Goal: Task Accomplishment & Management: Manage account settings

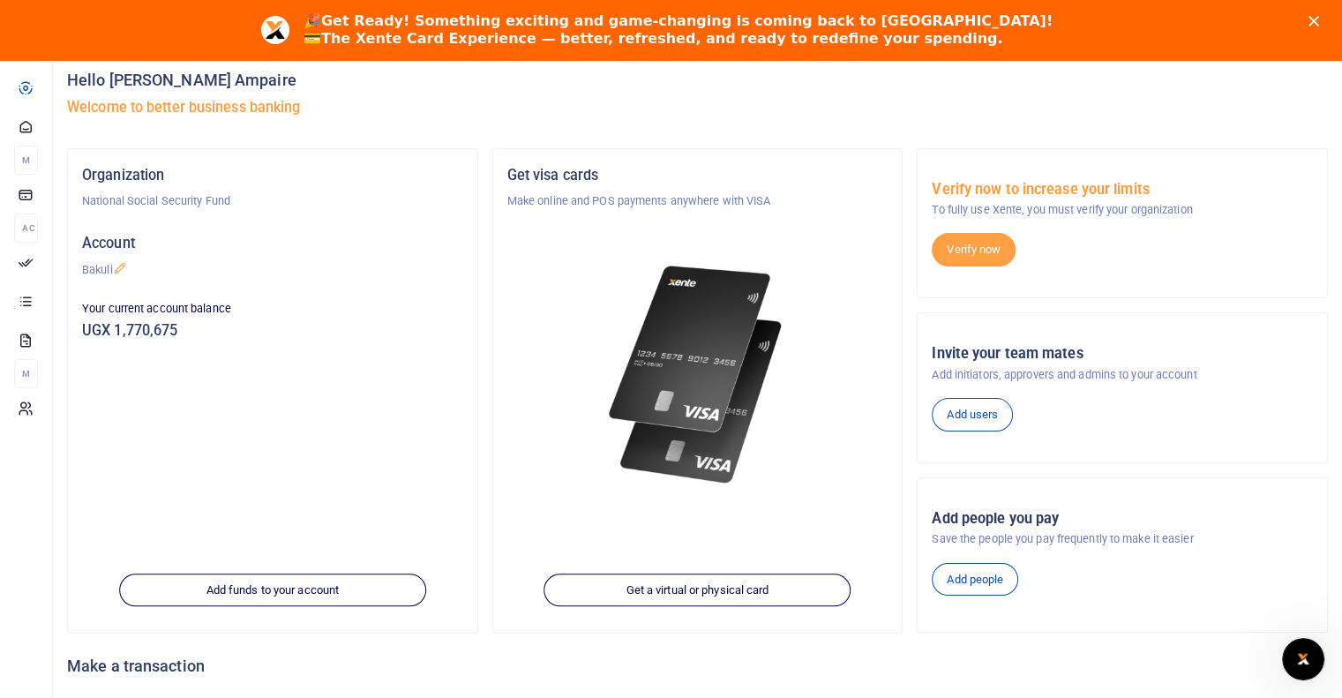
scroll to position [70, 0]
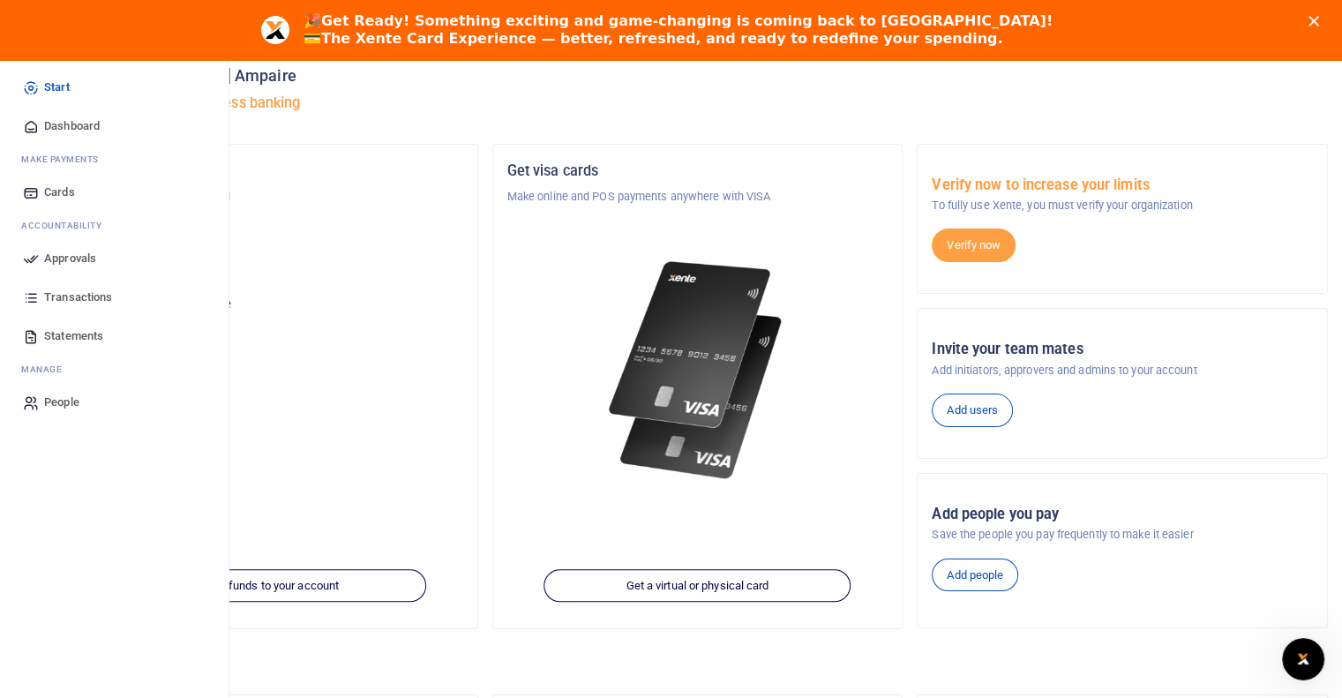
click at [62, 261] on span "Approvals" at bounding box center [70, 259] width 52 height 18
click at [58, 298] on span "Transactions" at bounding box center [78, 298] width 68 height 18
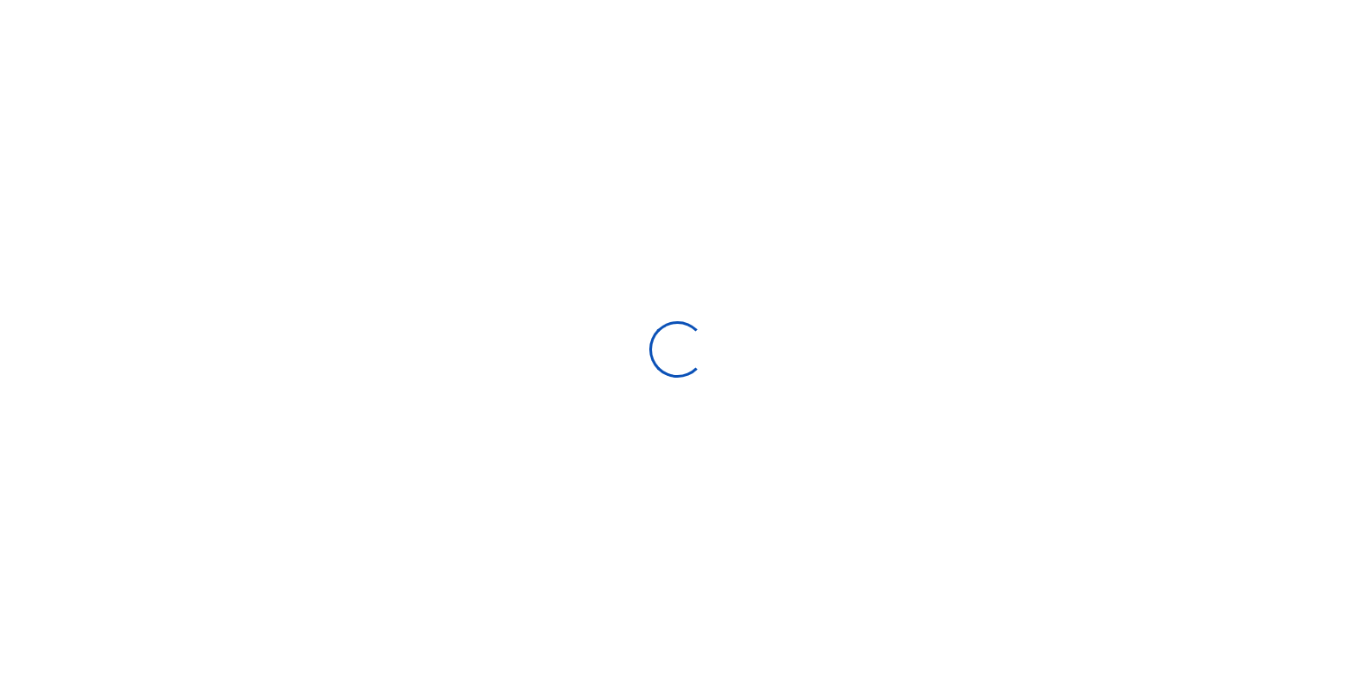
select select
type input "08/19/2025 - 09/17/2025"
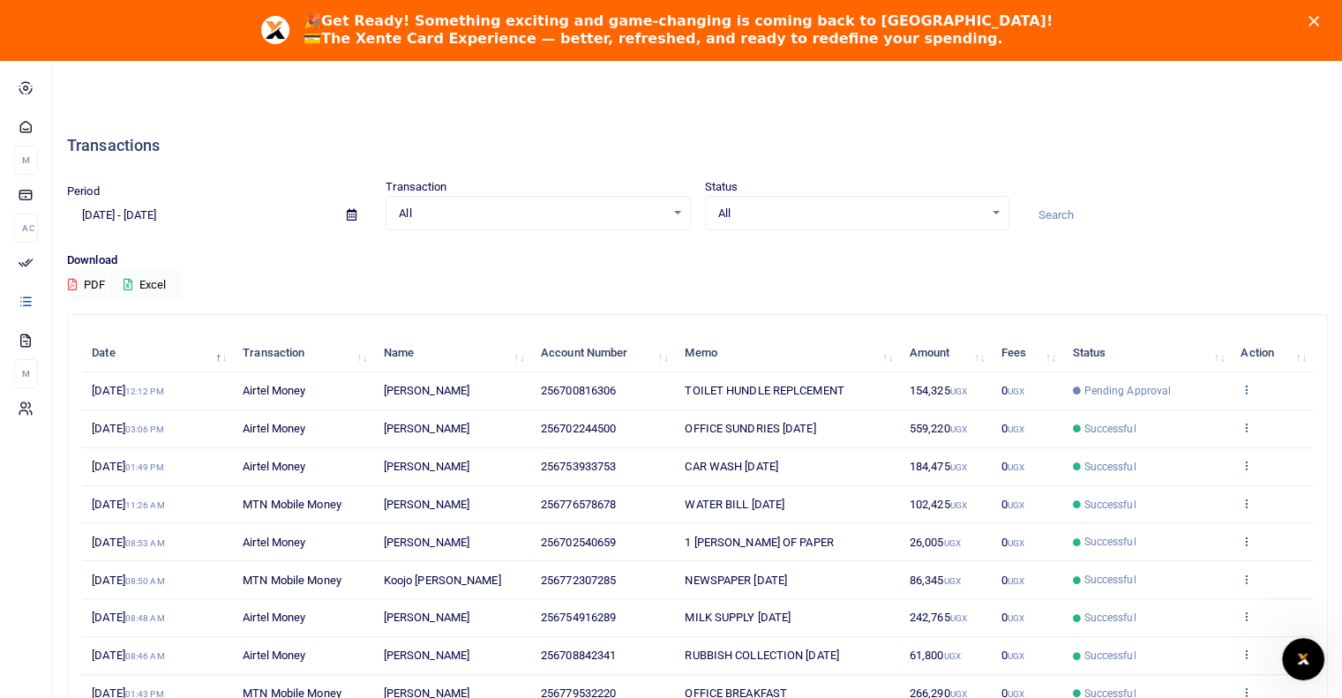
click at [1247, 388] on icon at bounding box center [1246, 389] width 11 height 12
click at [1084, 402] on td "Pending Approval" at bounding box center [1147, 391] width 169 height 38
click at [1239, 380] on td "View details Send again" at bounding box center [1272, 391] width 82 height 38
click at [1250, 391] on icon at bounding box center [1246, 389] width 11 height 12
click at [1126, 304] on div "Transactions Period 08/19/2025 - 09/17/2025 Transaction All Select an option...…" at bounding box center [697, 462] width 1275 height 699
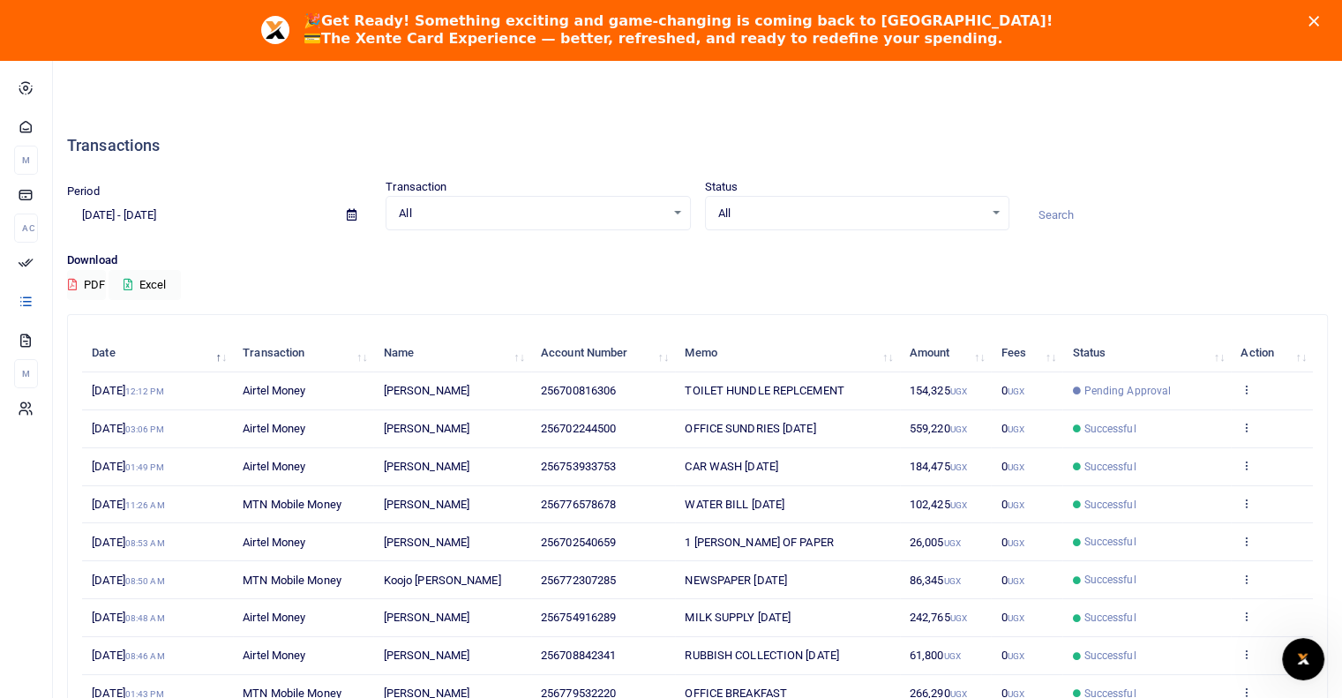
click at [1108, 394] on span "Pending Approval" at bounding box center [1128, 391] width 87 height 16
click at [133, 385] on span "17th Sep 2025 12:12 PM" at bounding box center [127, 390] width 71 height 13
click at [1244, 388] on icon at bounding box center [1246, 389] width 11 height 12
click at [1167, 419] on link "View details" at bounding box center [1181, 418] width 139 height 25
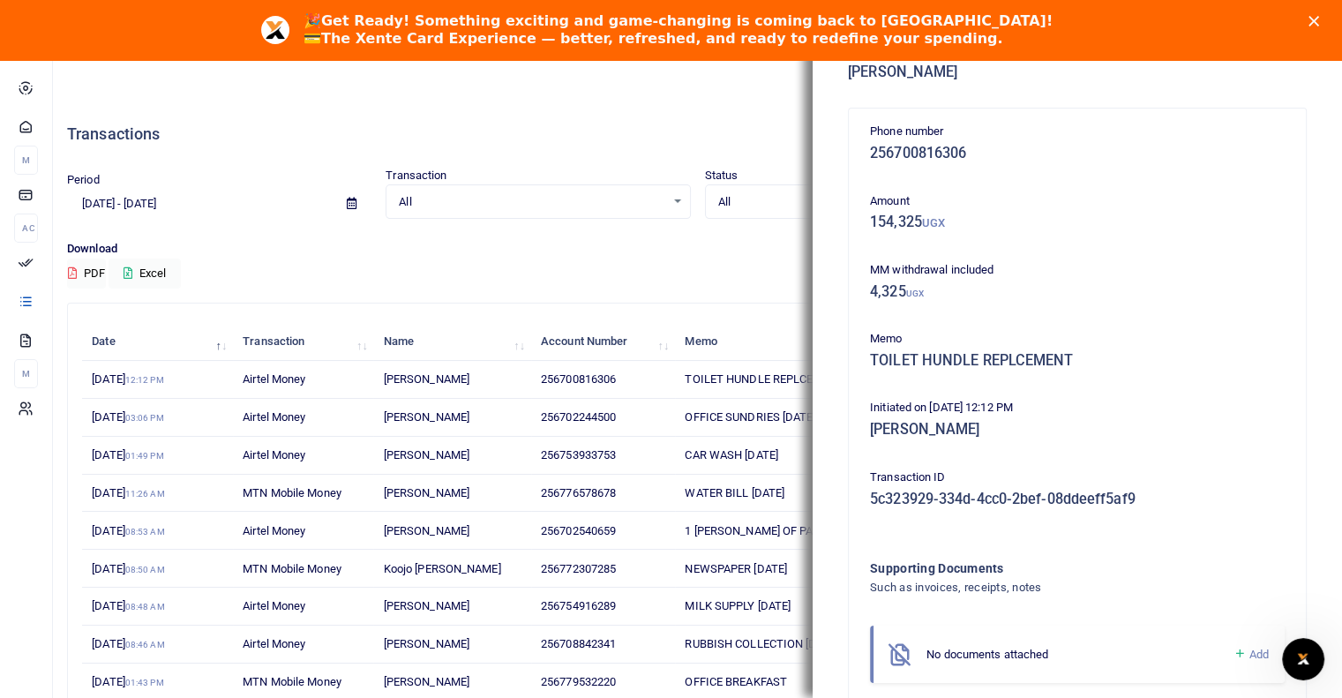
scroll to position [3, 0]
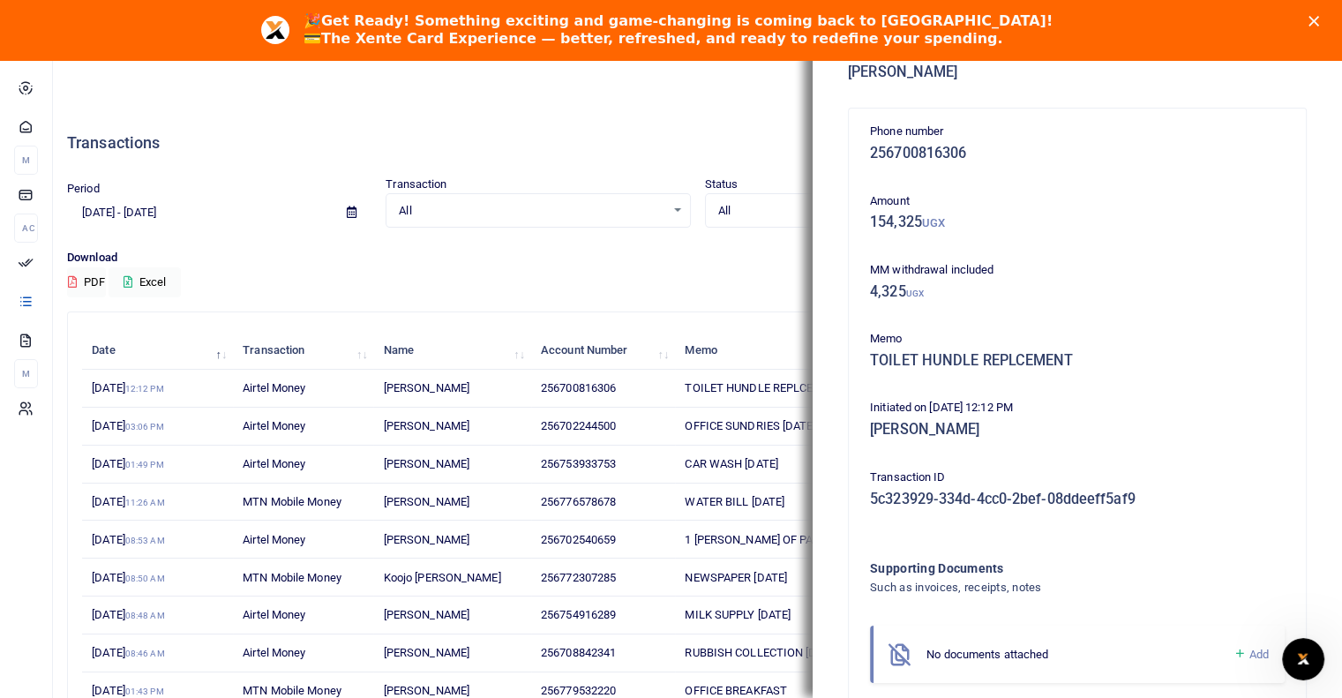
click at [591, 387] on span "256700816306" at bounding box center [578, 387] width 75 height 13
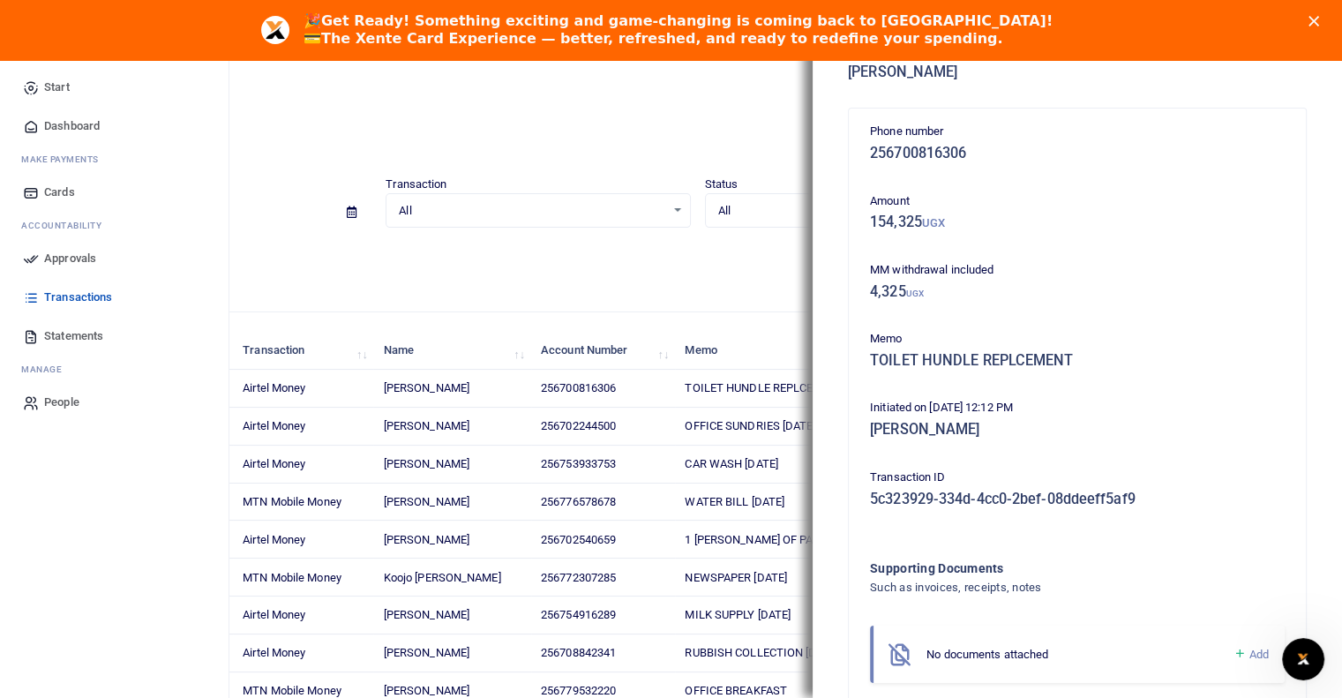
click at [33, 259] on icon at bounding box center [31, 259] width 16 height 16
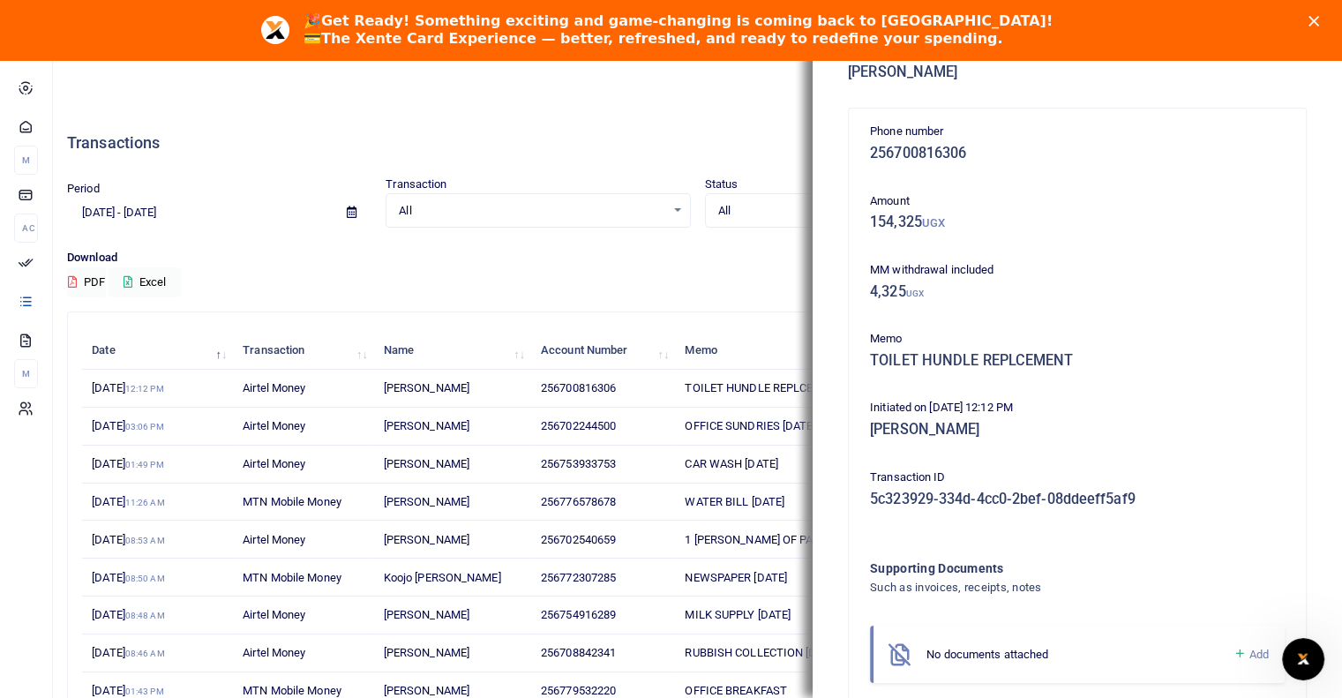
click at [657, 105] on div "Transactions Period 08/19/2025 - 09/17/2025 Transaction All Select an option...…" at bounding box center [671, 463] width 1342 height 812
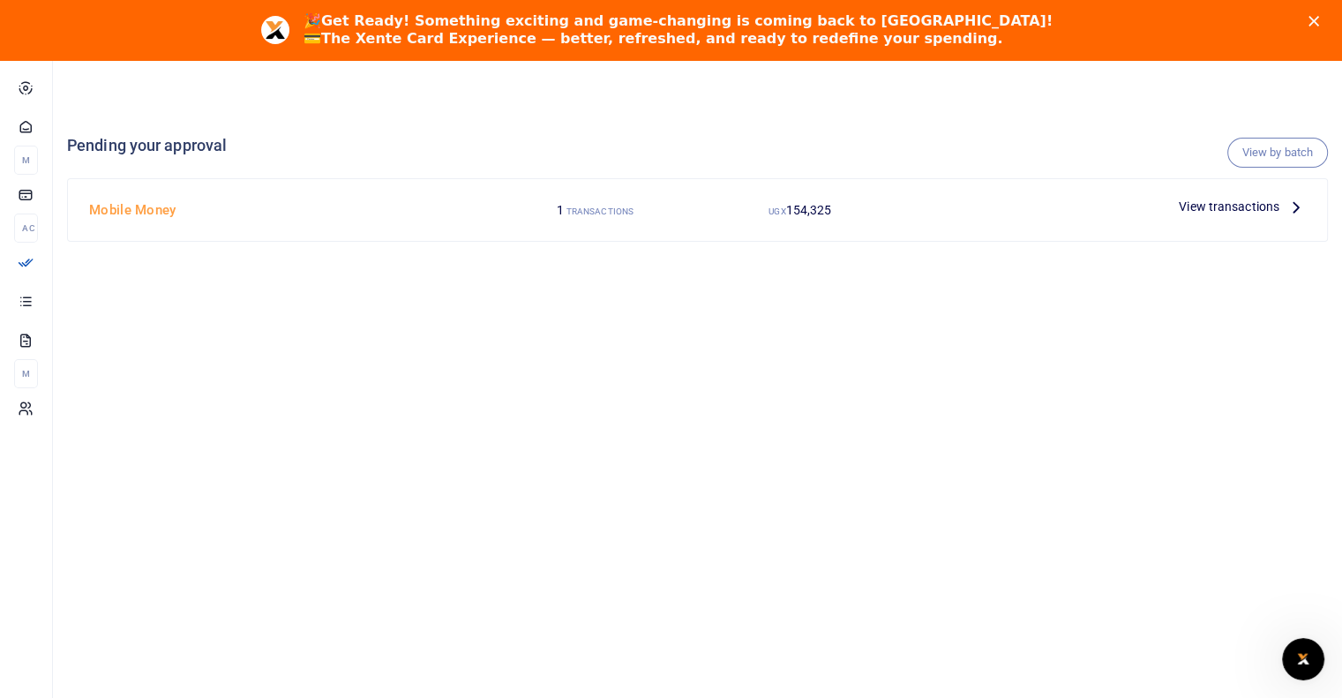
click at [1248, 207] on span "View transactions" at bounding box center [1229, 206] width 101 height 19
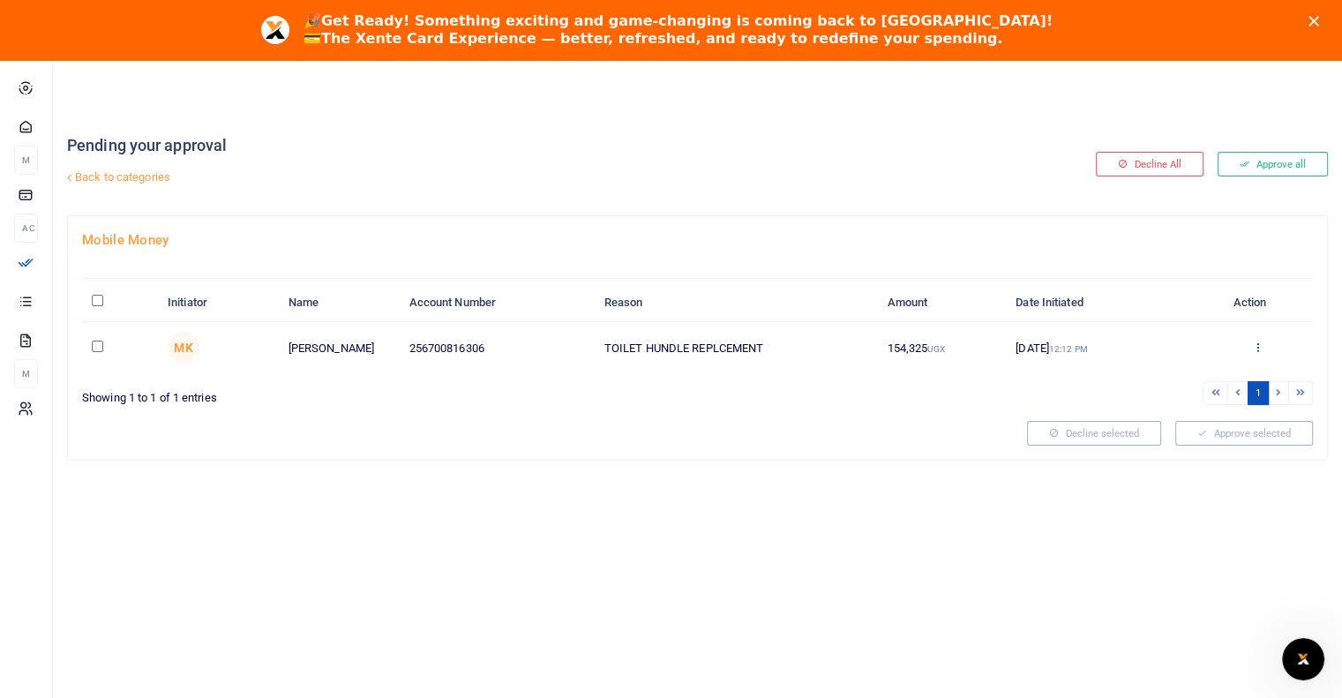
click at [1260, 344] on icon at bounding box center [1257, 347] width 11 height 12
click at [1193, 374] on link "Approve" at bounding box center [1192, 376] width 139 height 25
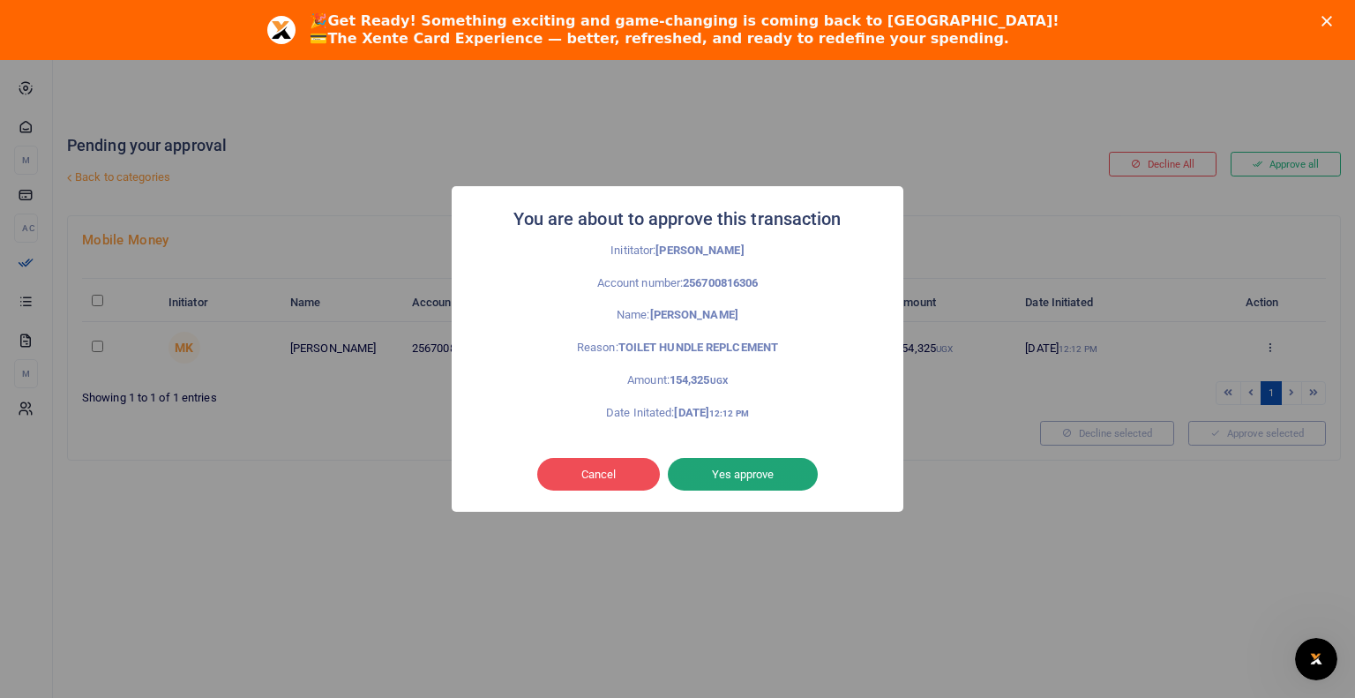
click at [736, 476] on button "Yes approve" at bounding box center [743, 475] width 150 height 34
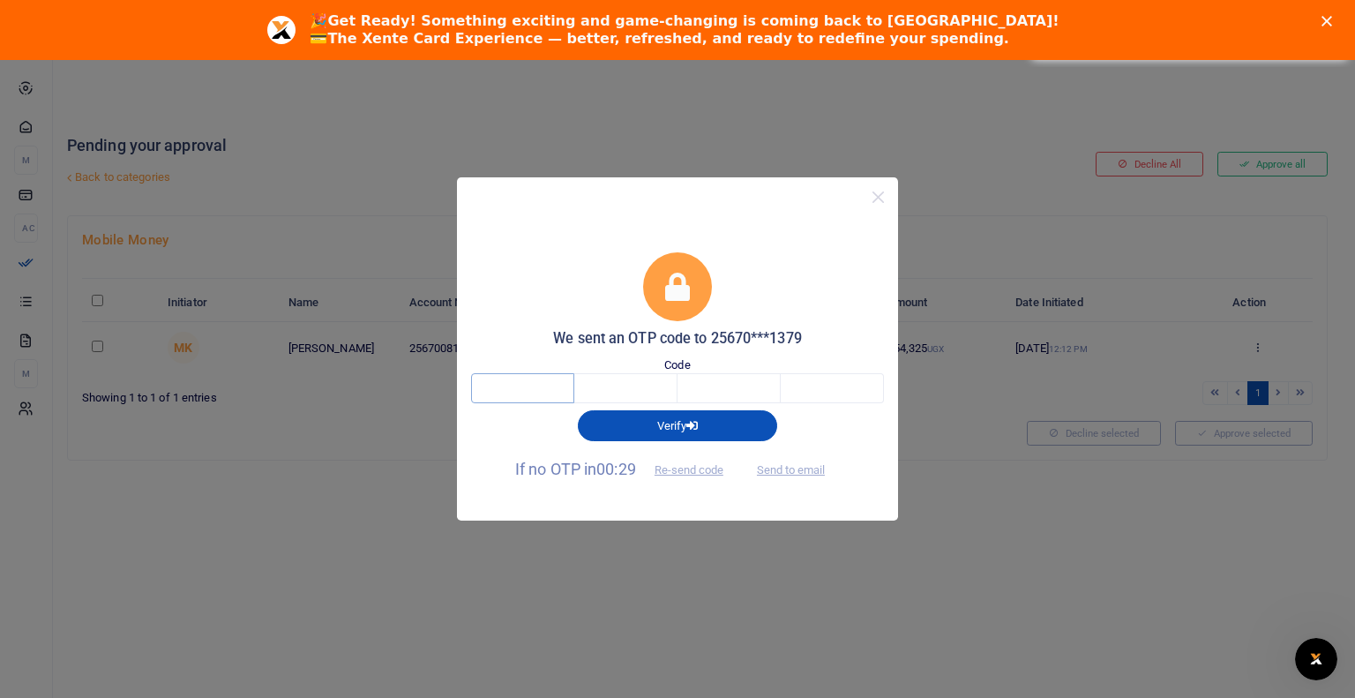
click at [497, 394] on input "text" at bounding box center [522, 388] width 103 height 30
click at [685, 476] on button "Re-send code" at bounding box center [689, 470] width 99 height 30
click at [675, 471] on button "Re-send code" at bounding box center [689, 470] width 99 height 30
click at [978, 449] on div "We sent an OTP code to 25670***1379 Code Verify If no OTP in 00:00 Re-send code…" at bounding box center [677, 349] width 1355 height 698
click at [689, 466] on button "Re-send code" at bounding box center [689, 470] width 99 height 30
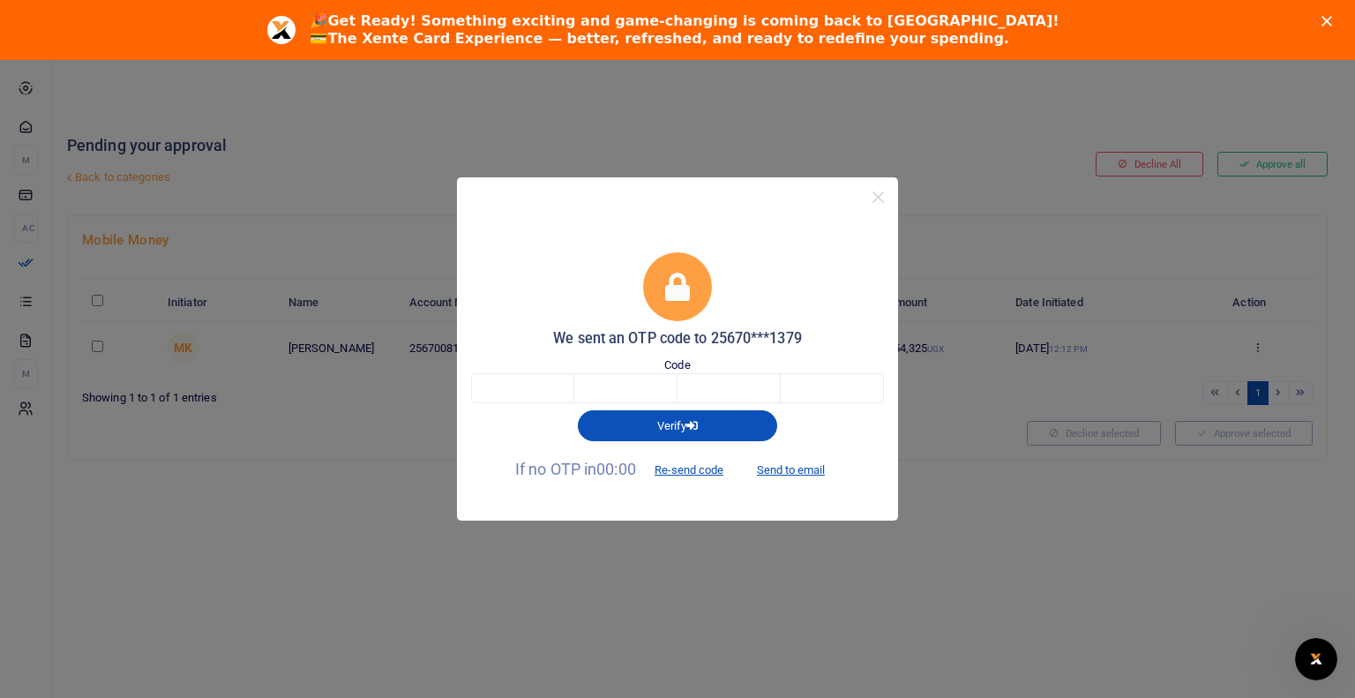
click at [994, 465] on div "We sent an OTP code to 25670***1379 Code Verify If no OTP in 00:00 Re-send code…" at bounding box center [677, 349] width 1355 height 698
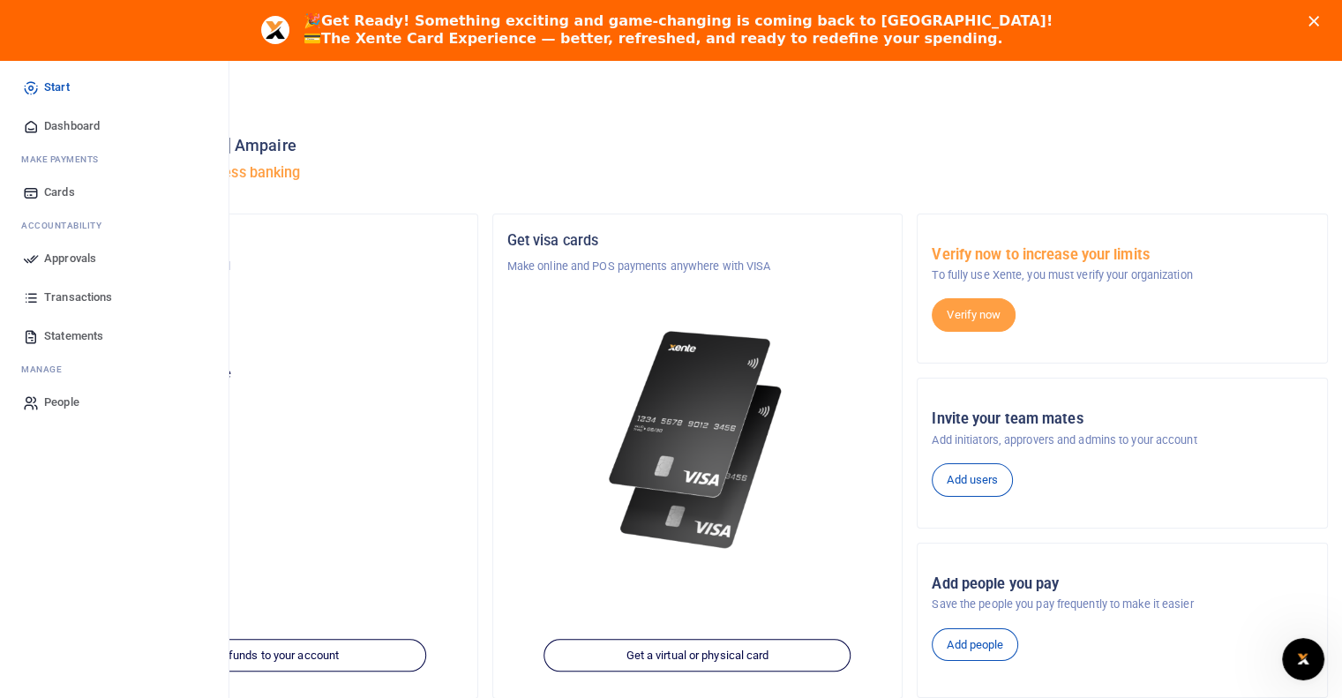
click at [42, 255] on link "Approvals" at bounding box center [114, 258] width 200 height 39
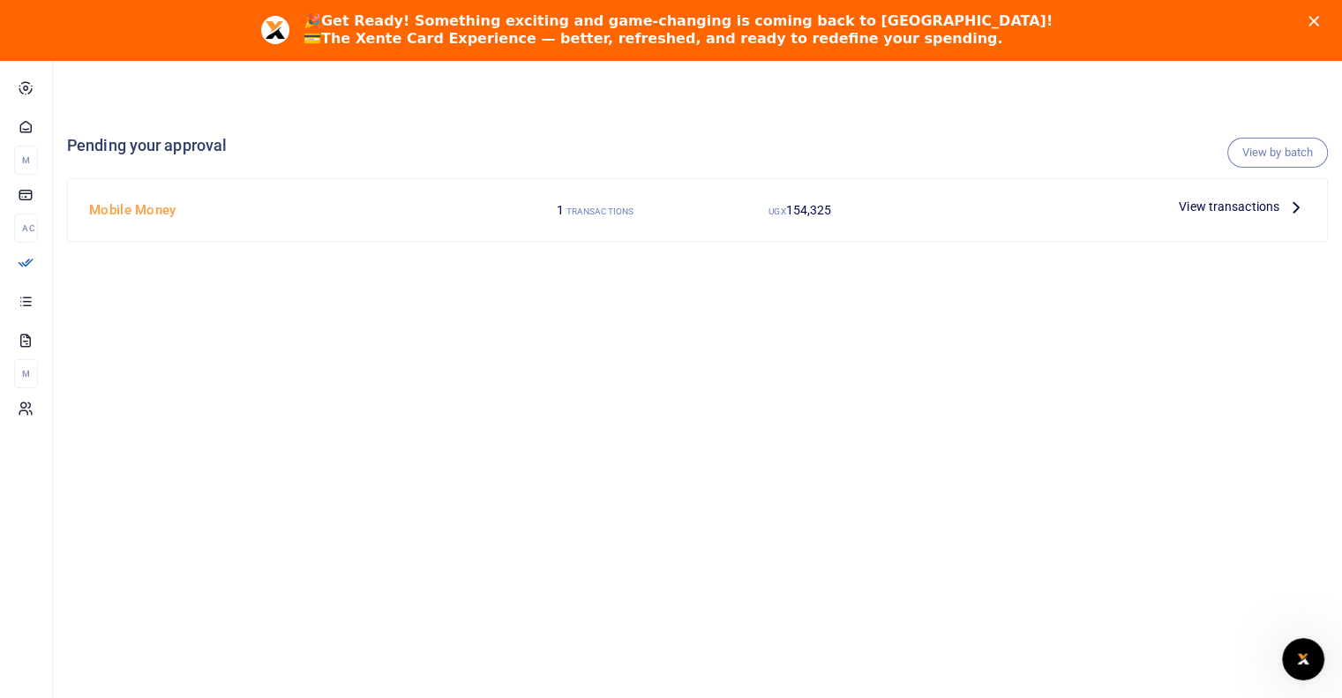
click at [1246, 207] on span "View transactions" at bounding box center [1229, 206] width 101 height 19
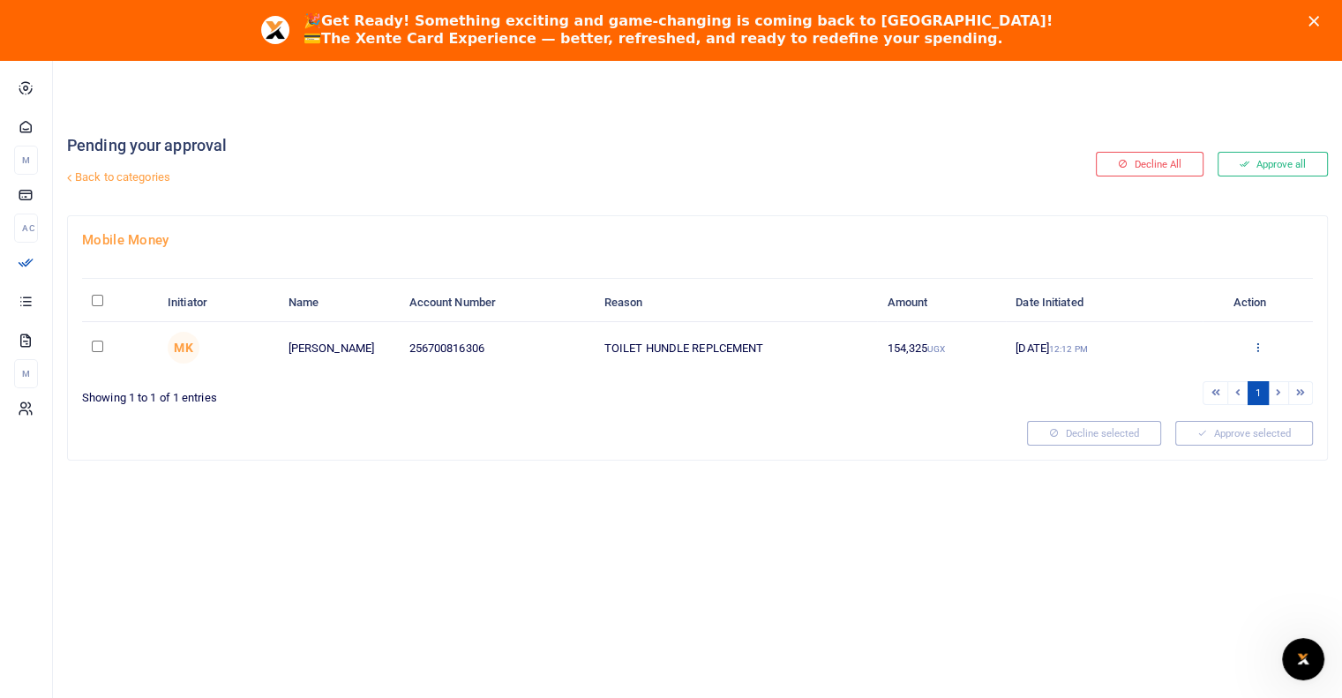
click at [1256, 350] on icon at bounding box center [1257, 347] width 11 height 12
click at [1168, 374] on link "Approve" at bounding box center [1192, 376] width 139 height 25
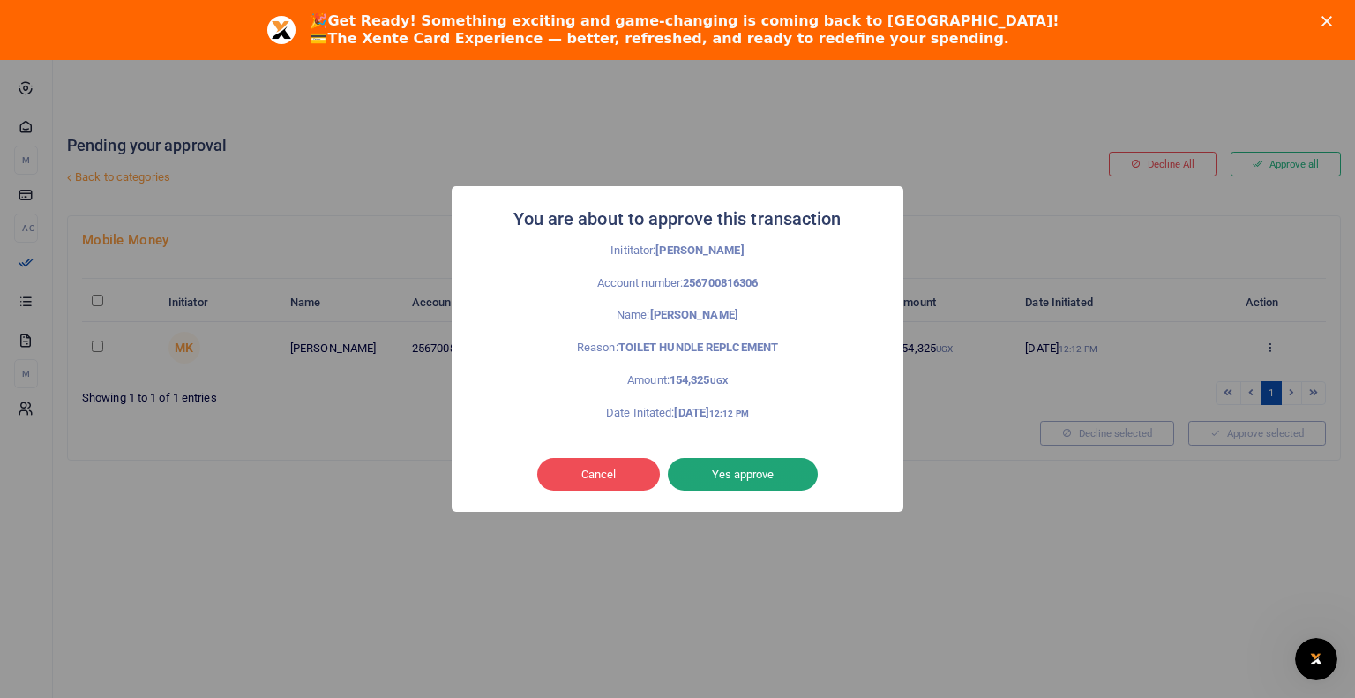
click at [762, 465] on button "Yes approve" at bounding box center [743, 475] width 150 height 34
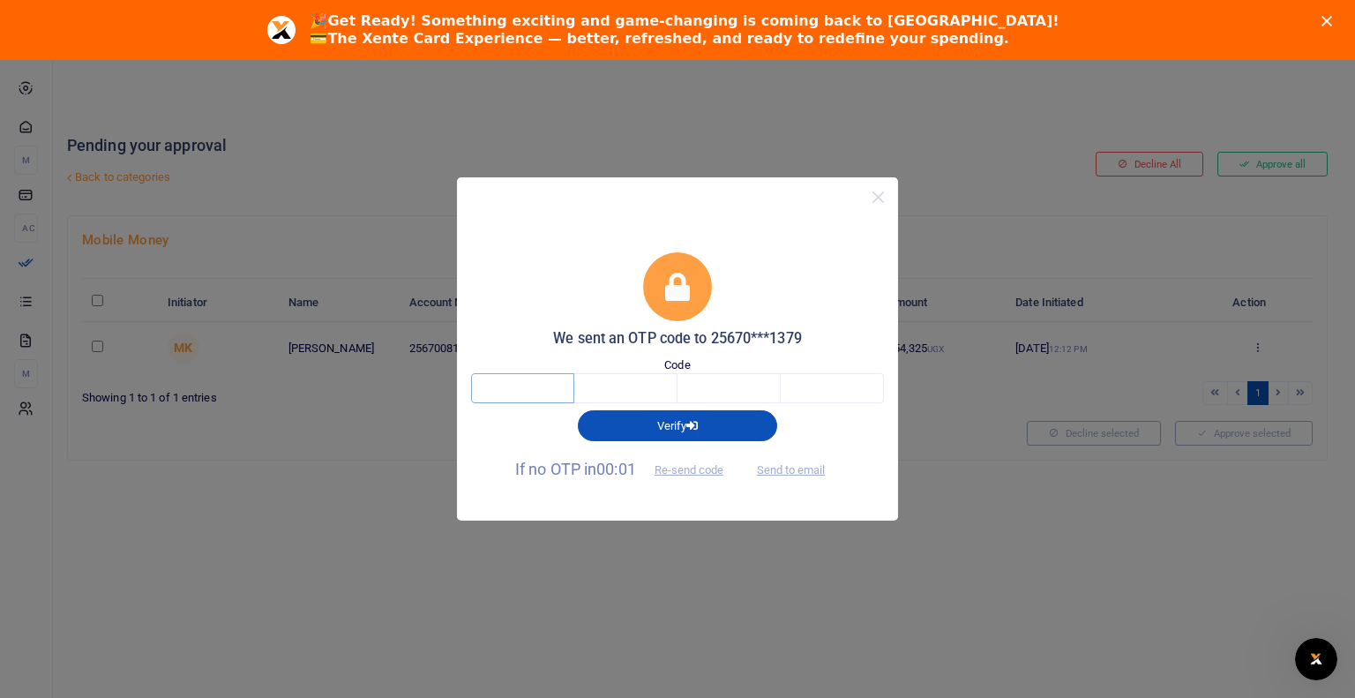
click at [529, 377] on input "text" at bounding box center [522, 388] width 103 height 30
type input "1"
type input "4"
type input "0"
type input "3"
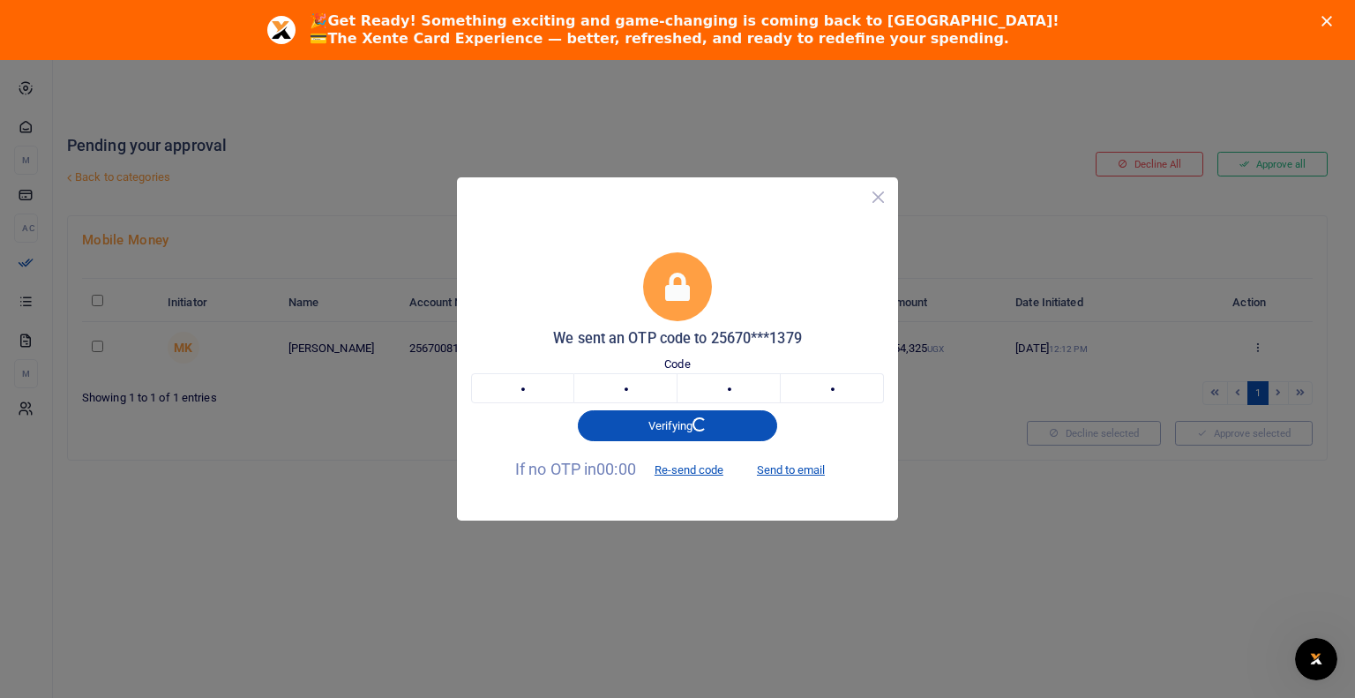
click at [876, 197] on button "Close" at bounding box center [879, 197] width 26 height 26
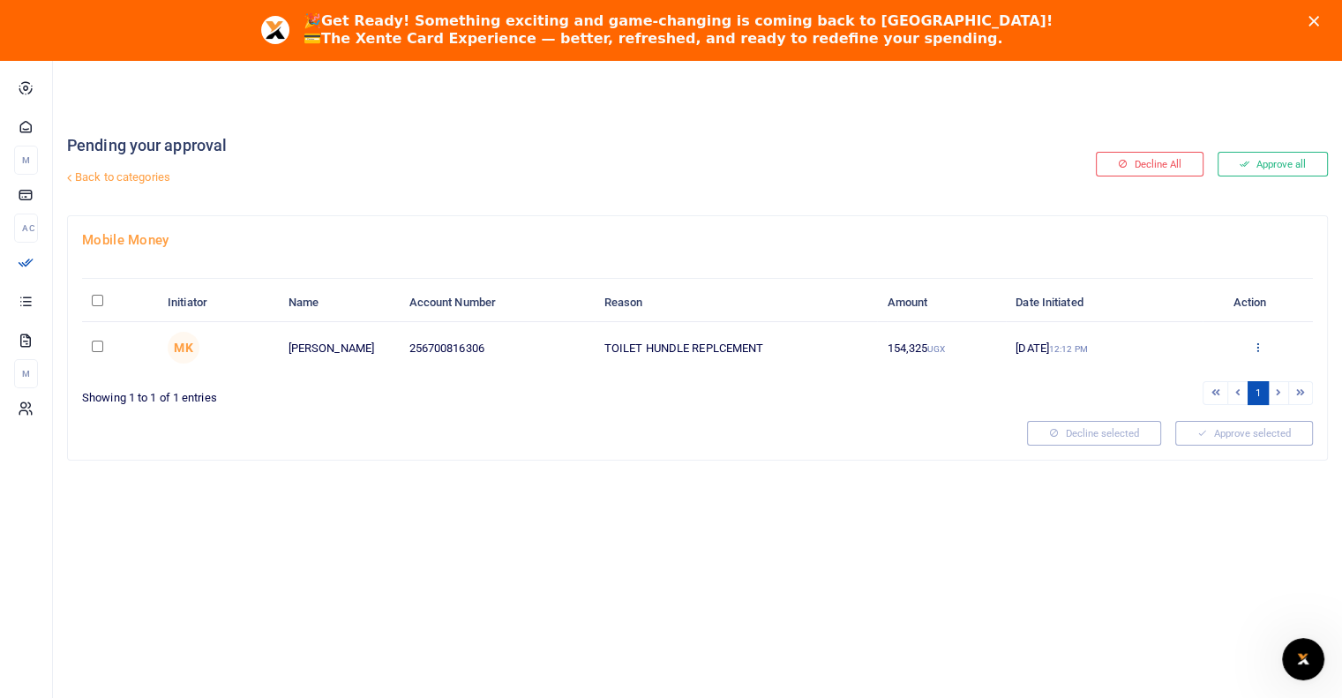
click at [1258, 345] on icon at bounding box center [1257, 347] width 11 height 12
click at [1175, 375] on link "Approve" at bounding box center [1192, 376] width 139 height 25
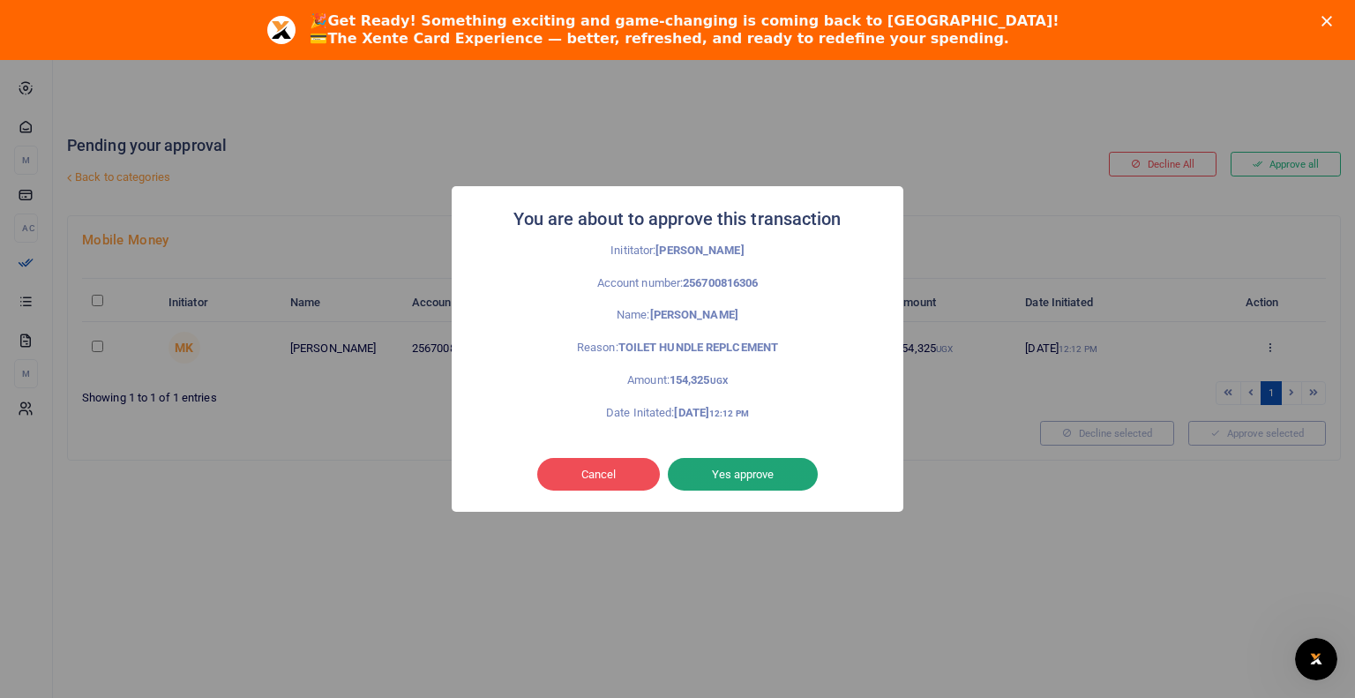
click at [734, 467] on button "Yes approve" at bounding box center [743, 475] width 150 height 34
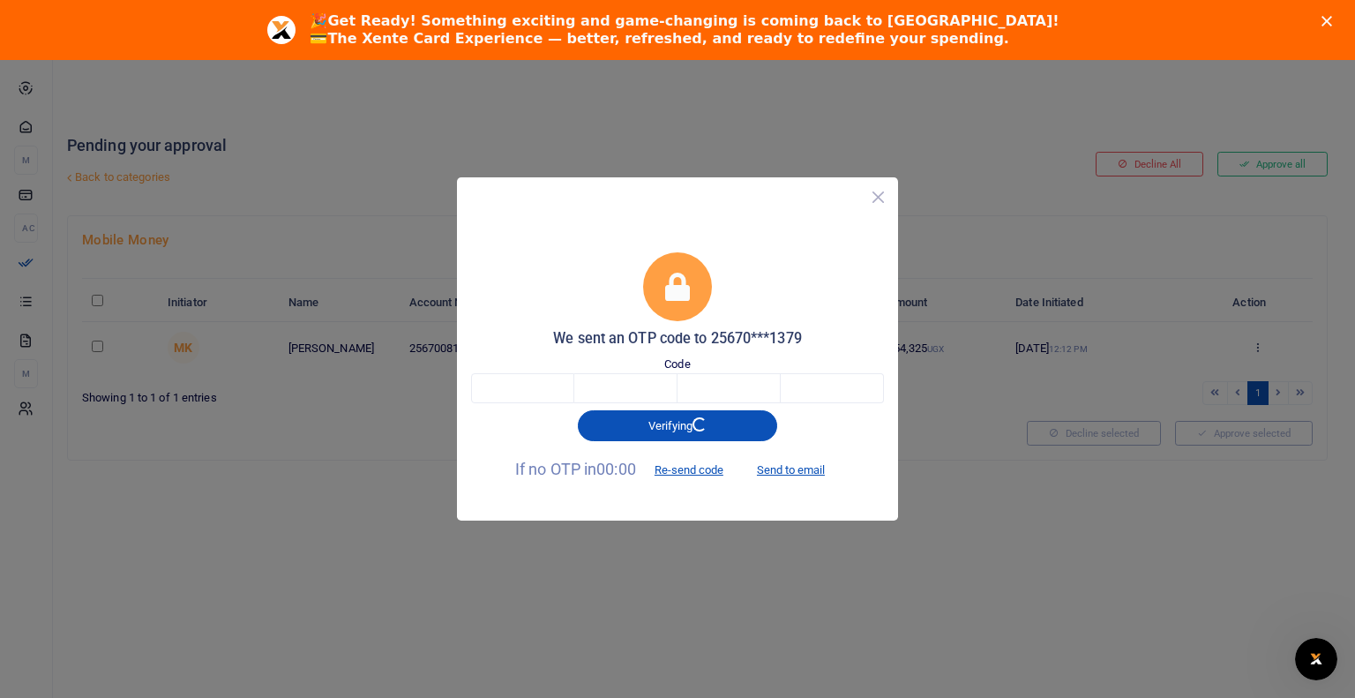
click at [873, 193] on button "Close" at bounding box center [879, 197] width 26 height 26
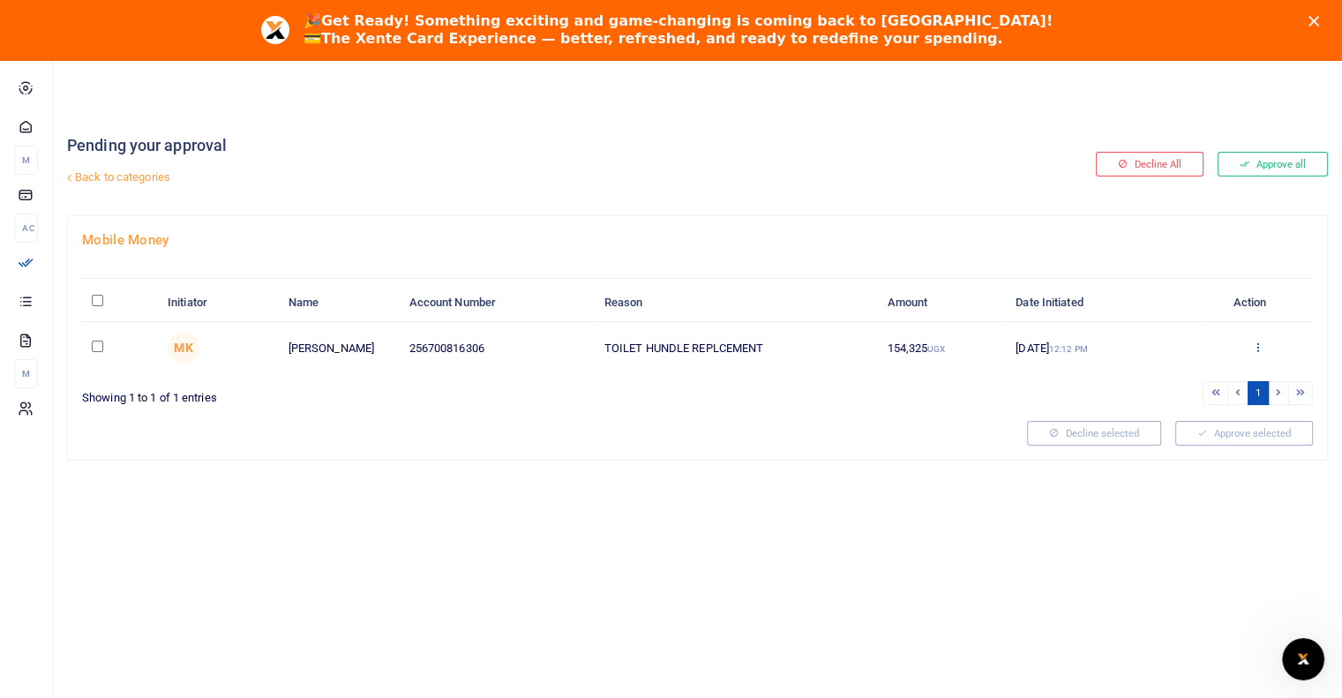
click at [1254, 349] on icon at bounding box center [1257, 347] width 11 height 12
click at [1179, 412] on link "Decline" at bounding box center [1192, 415] width 139 height 25
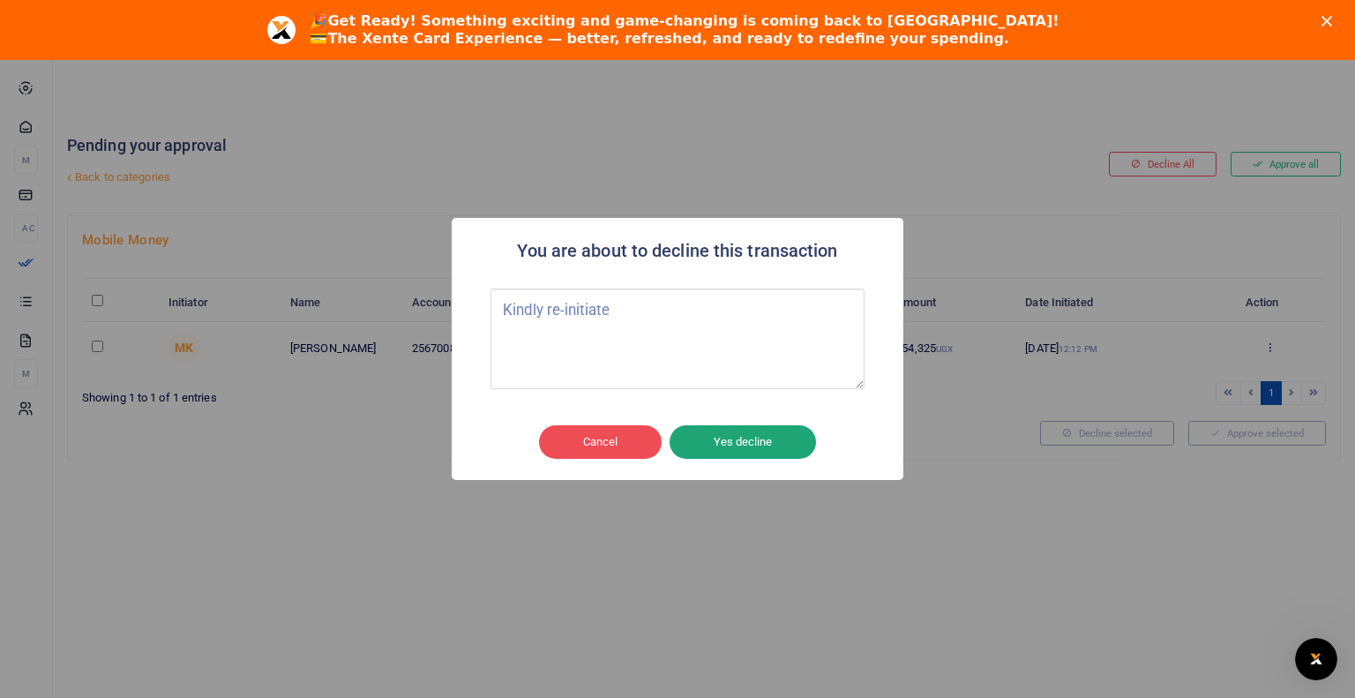
type textarea "Kindly re-initiate"
click at [740, 441] on button "Yes decline" at bounding box center [743, 442] width 146 height 34
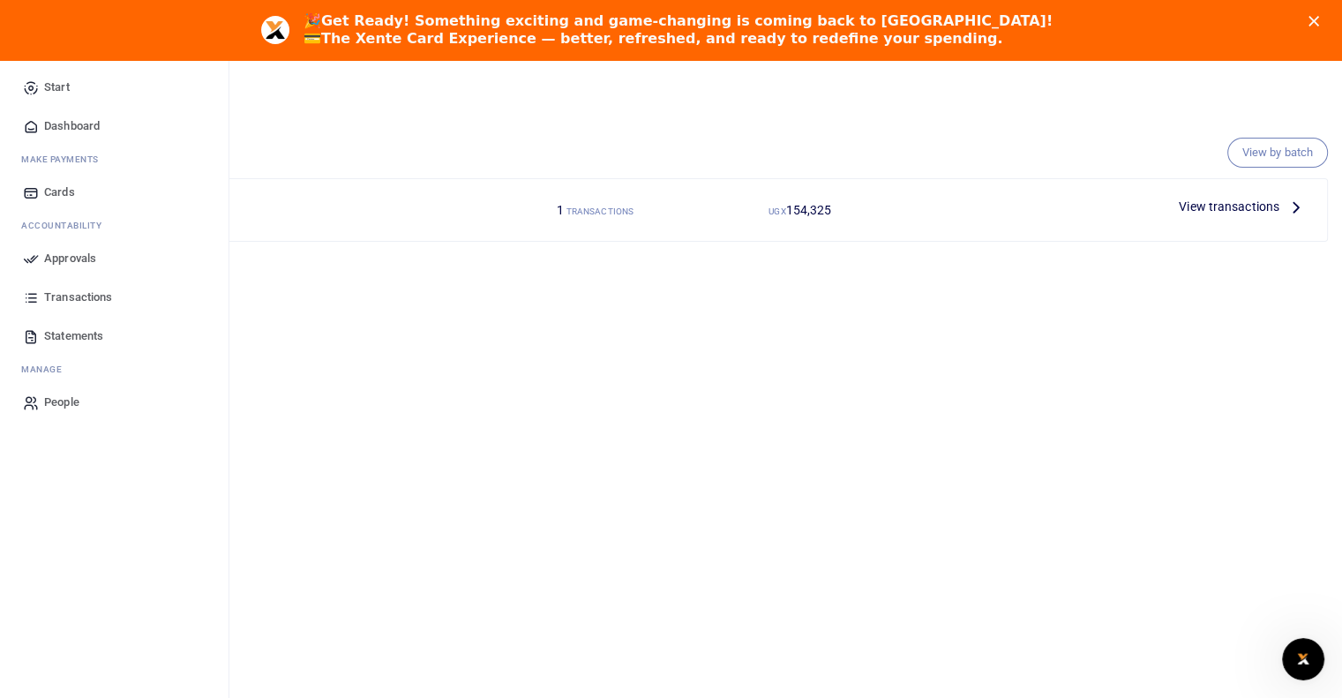
click at [28, 264] on icon at bounding box center [31, 259] width 16 height 16
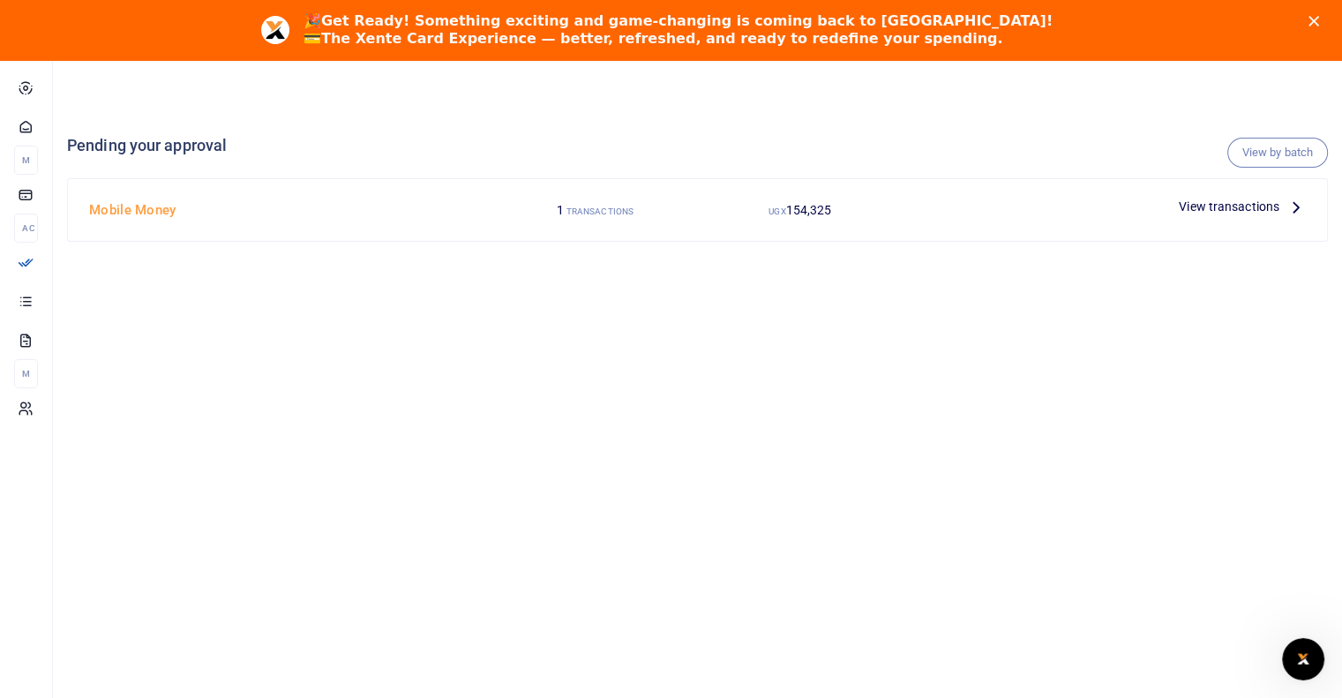
click at [1295, 204] on icon at bounding box center [1296, 206] width 19 height 19
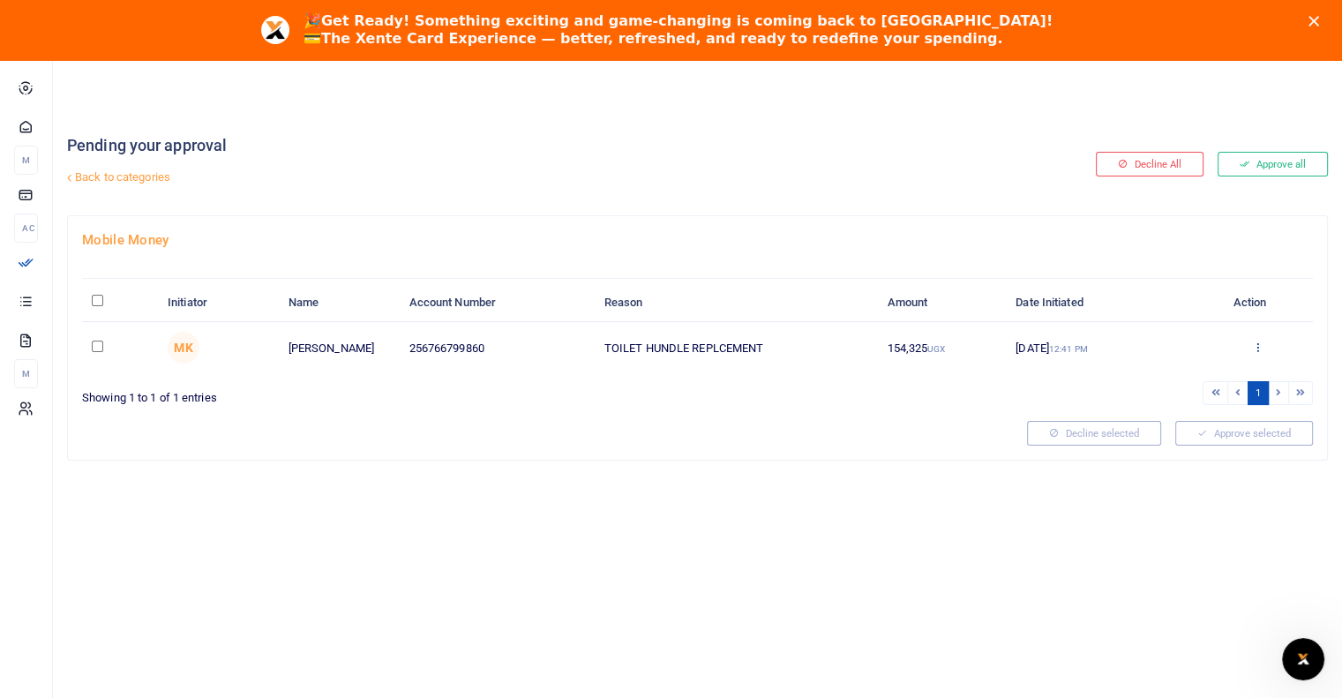
click at [1258, 345] on icon at bounding box center [1257, 347] width 11 height 12
click at [1174, 375] on link "Approve" at bounding box center [1192, 376] width 139 height 25
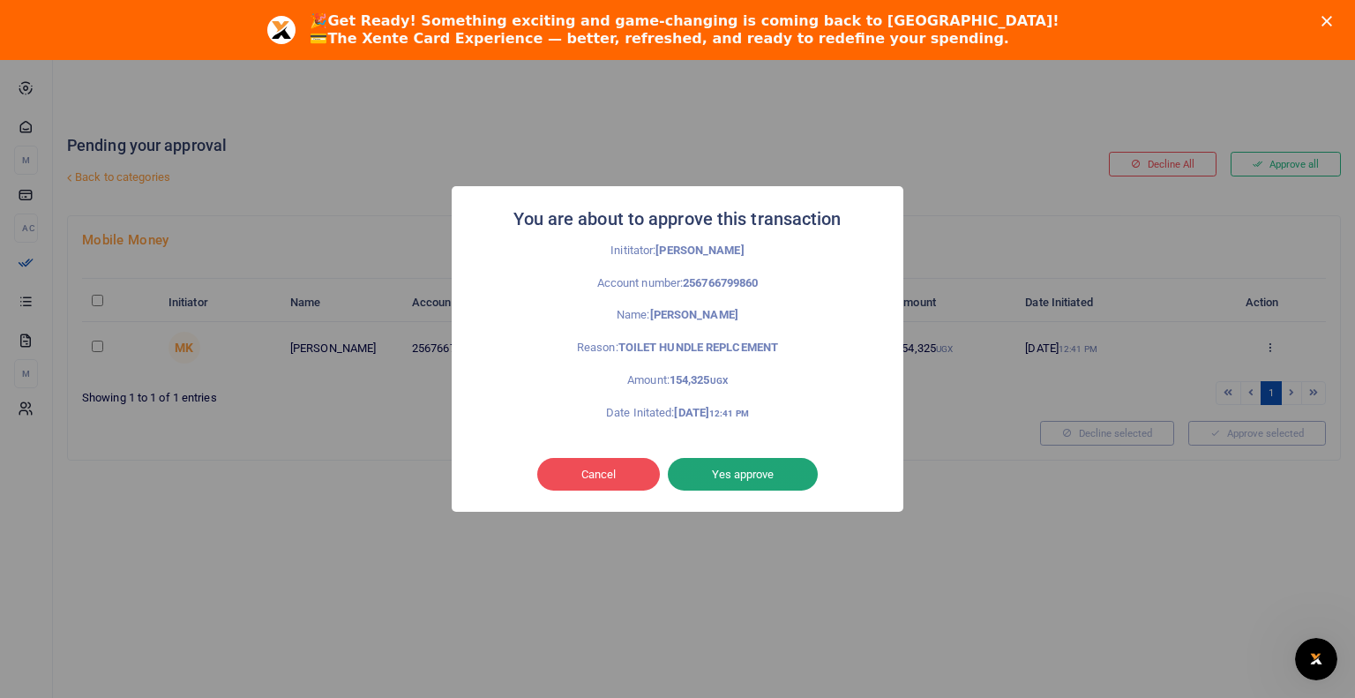
click at [755, 482] on button "Yes approve" at bounding box center [743, 475] width 150 height 34
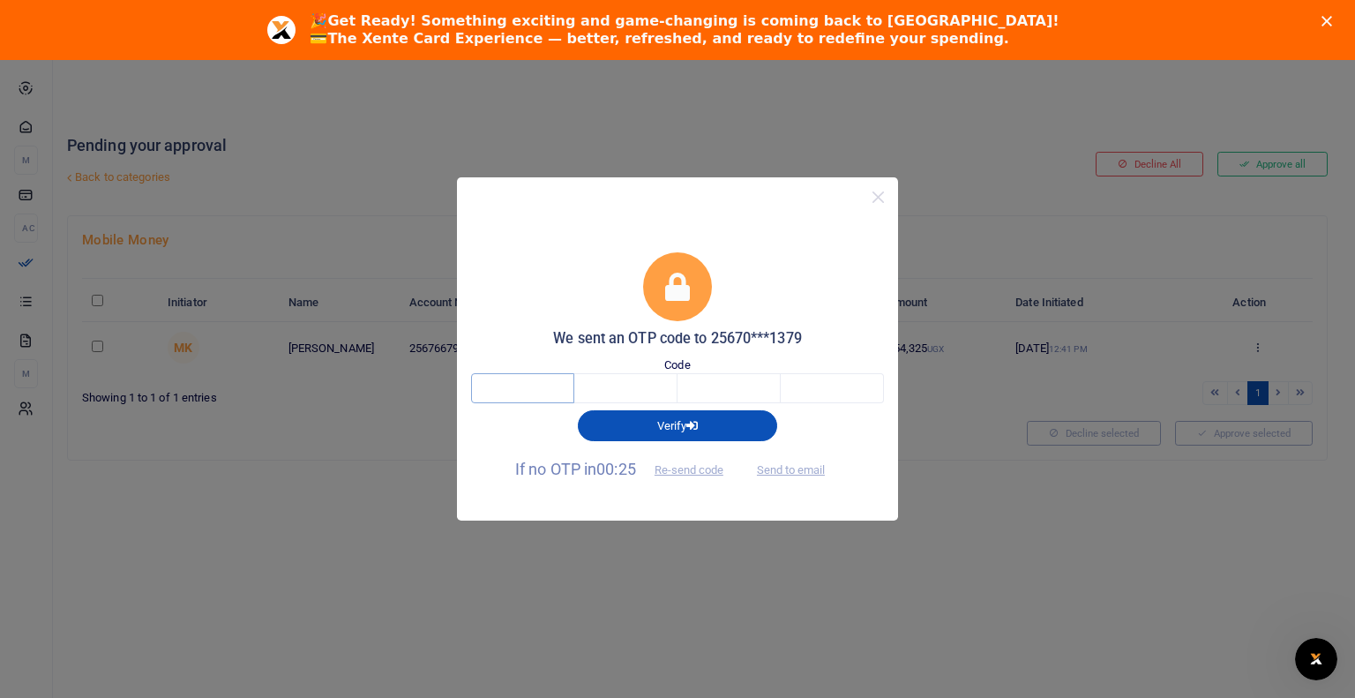
click at [514, 395] on input "text" at bounding box center [522, 388] width 103 height 30
click at [675, 469] on button "Re-send code" at bounding box center [689, 470] width 99 height 30
click at [512, 391] on input "text" at bounding box center [522, 388] width 103 height 30
type input "1"
type input "0"
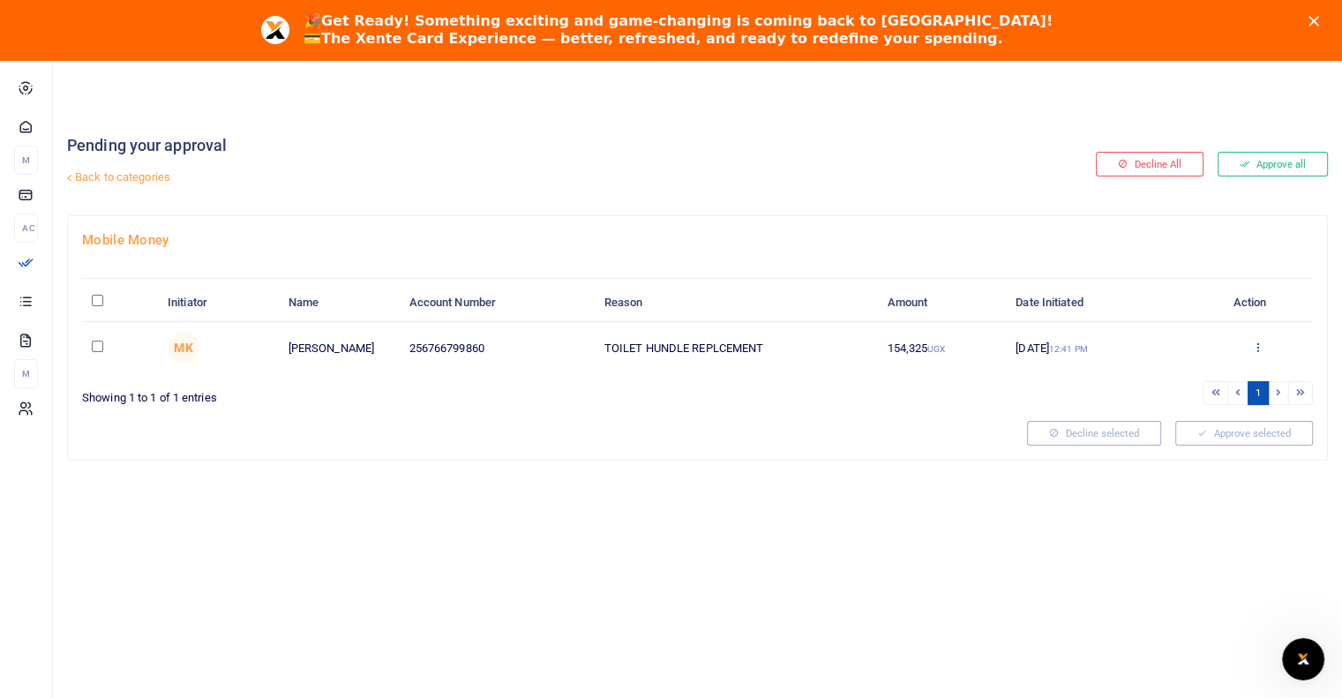
click at [1257, 348] on icon at bounding box center [1257, 347] width 11 height 12
click at [1179, 374] on link "Approve" at bounding box center [1192, 376] width 139 height 25
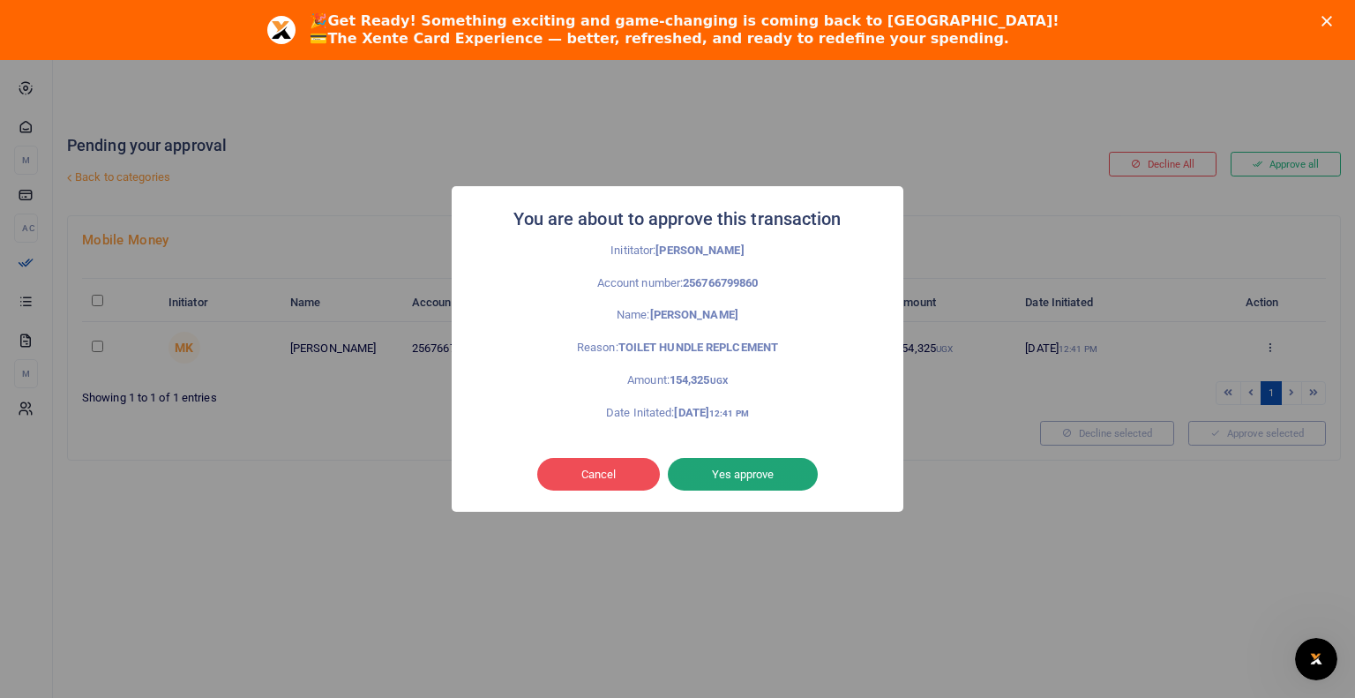
click at [720, 474] on button "Yes approve" at bounding box center [743, 475] width 150 height 34
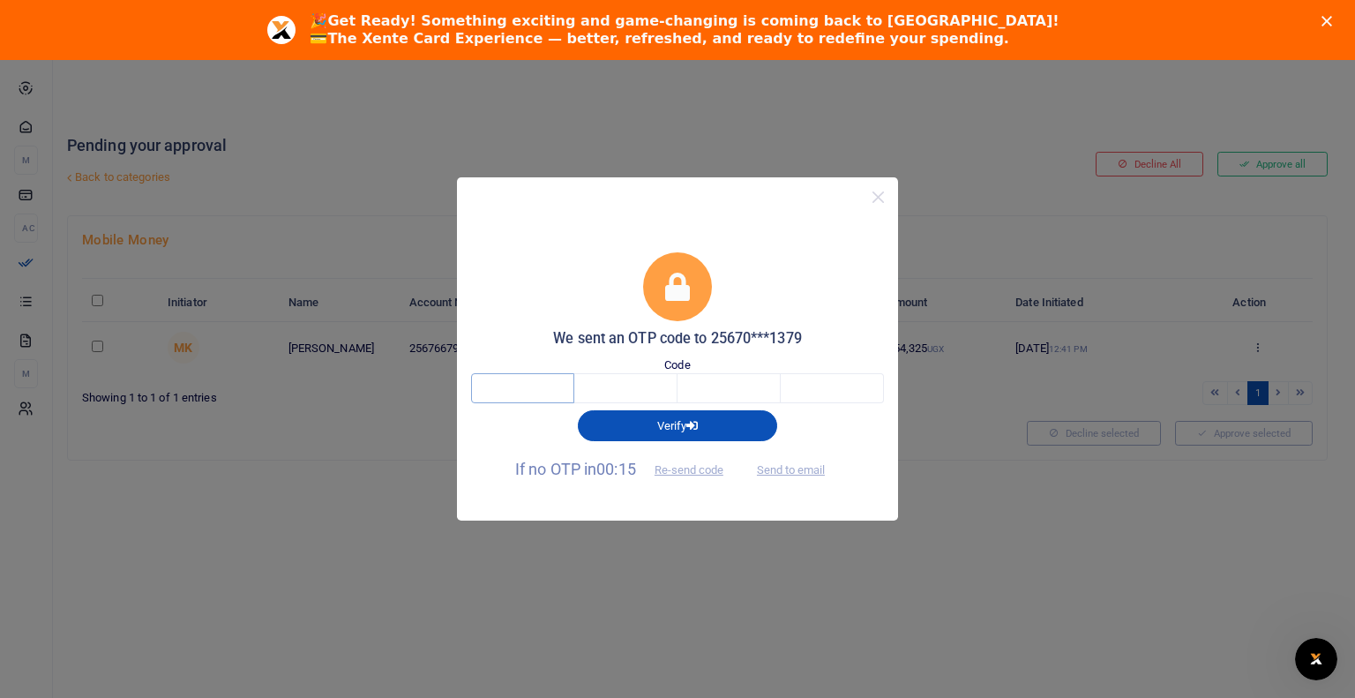
click at [499, 389] on input "text" at bounding box center [522, 388] width 103 height 30
type input "1"
type input "0"
type input "5"
type input "0"
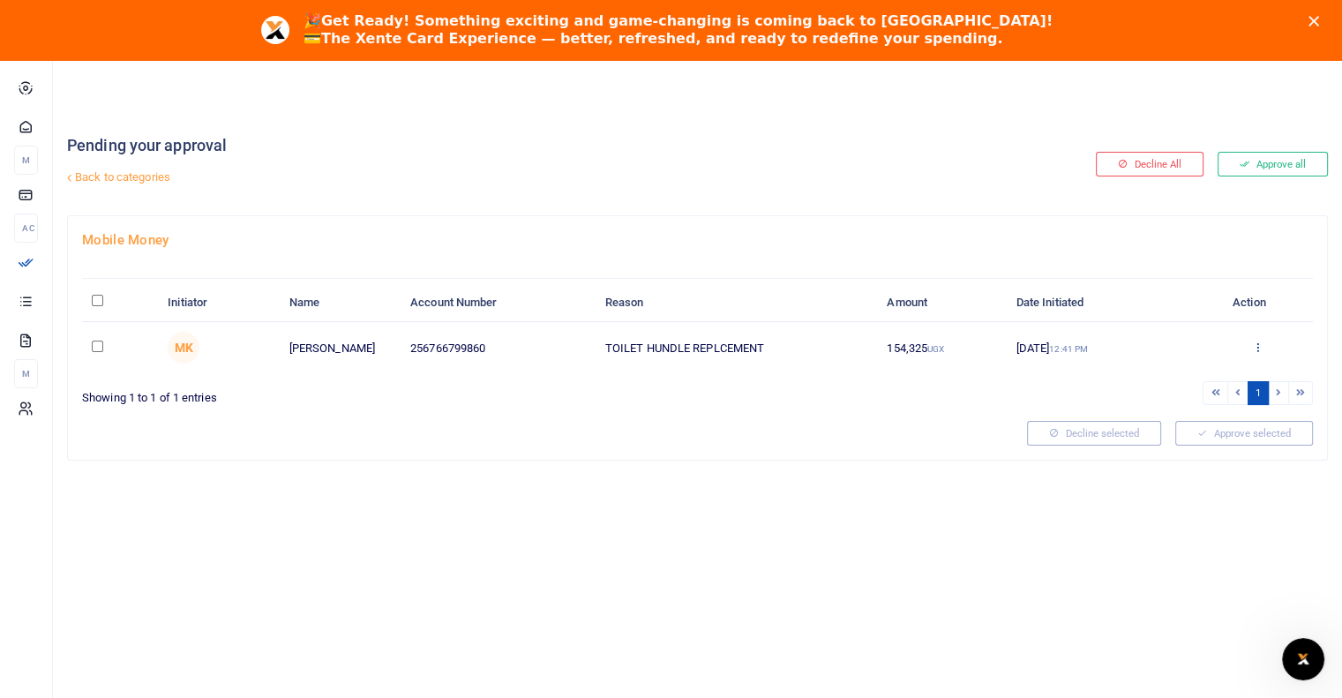
click at [1255, 348] on icon at bounding box center [1257, 347] width 11 height 12
click at [1180, 377] on link "Approve" at bounding box center [1192, 376] width 139 height 25
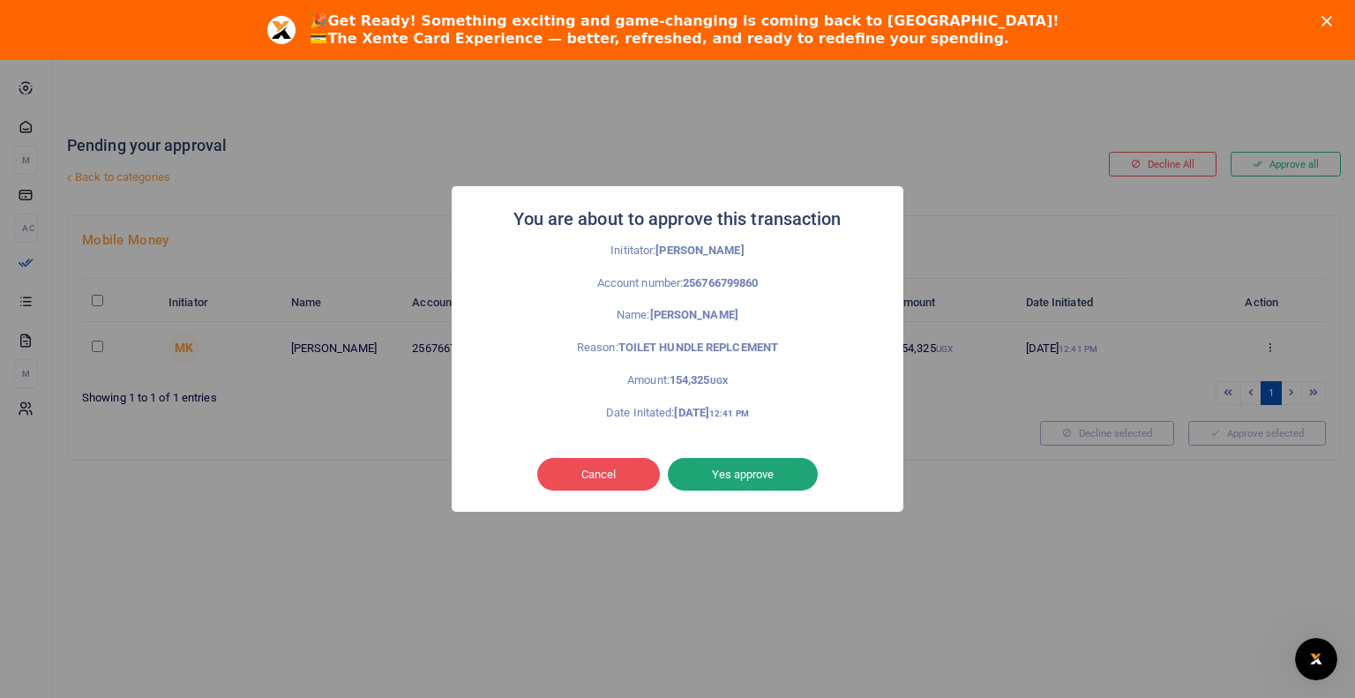
click at [727, 479] on button "Yes approve" at bounding box center [743, 475] width 150 height 34
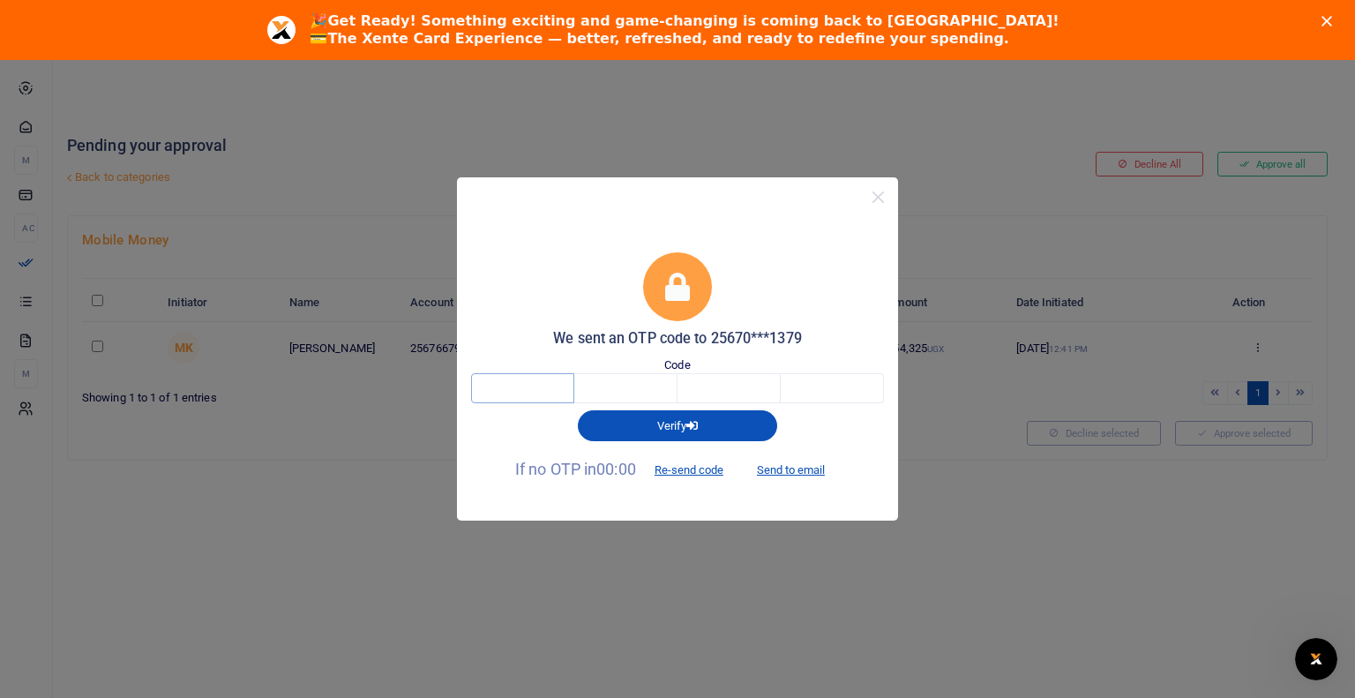
click at [521, 389] on input "text" at bounding box center [522, 388] width 103 height 30
